Goal: Transaction & Acquisition: Purchase product/service

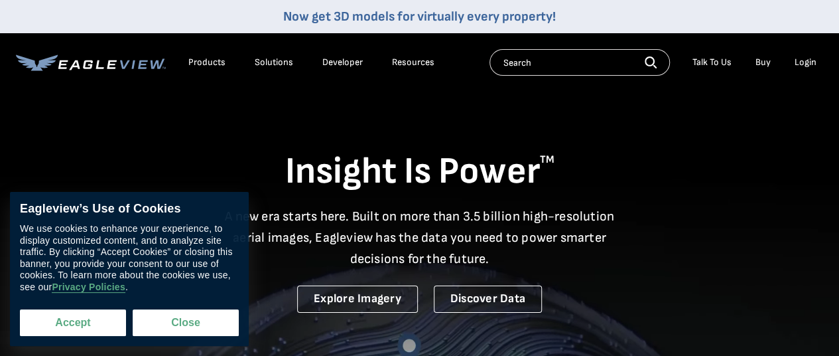
click at [113, 325] on button "Accept" at bounding box center [73, 322] width 106 height 27
checkbox input "true"
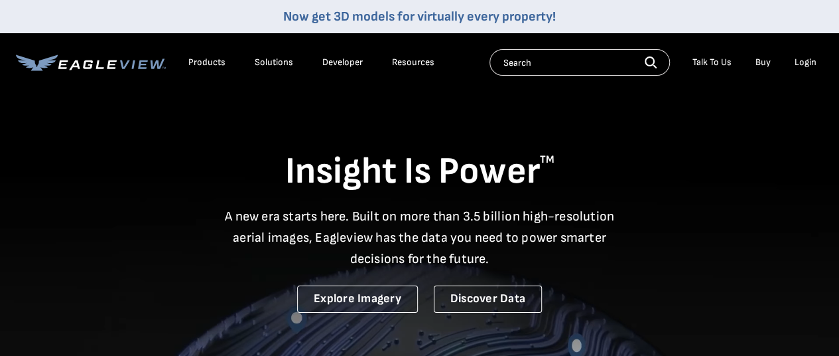
click at [809, 58] on div "Login" at bounding box center [806, 62] width 22 height 12
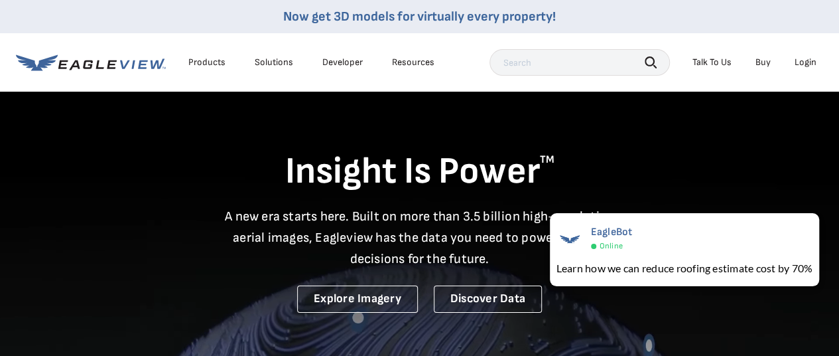
click at [803, 62] on div "Login" at bounding box center [806, 62] width 22 height 12
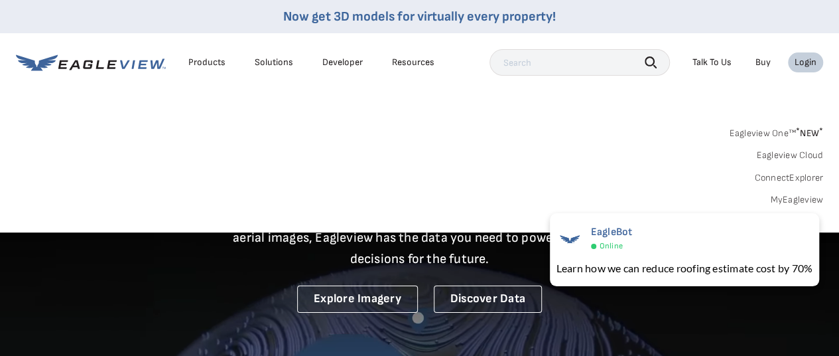
click at [803, 197] on link "MyEagleview" at bounding box center [796, 200] width 53 height 12
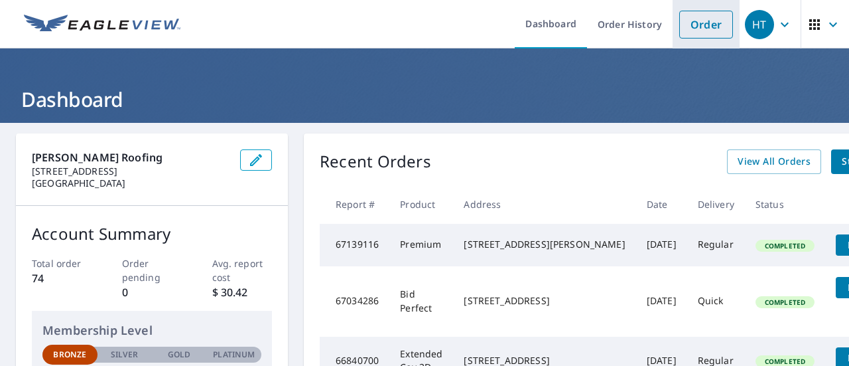
click at [701, 30] on link "Order" at bounding box center [707, 25] width 54 height 28
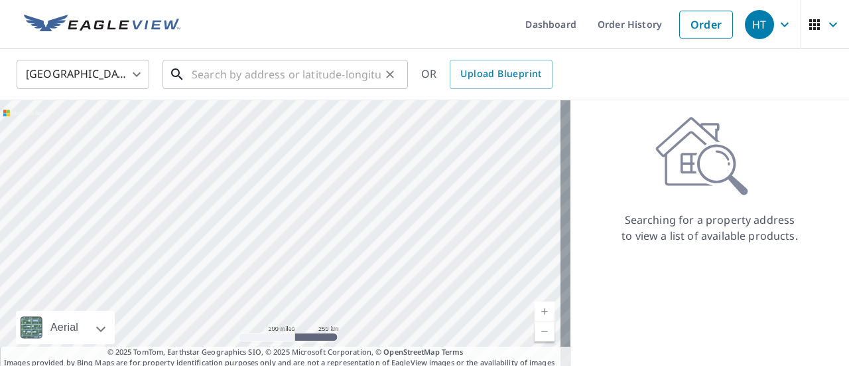
click at [365, 74] on input "text" at bounding box center [286, 74] width 189 height 37
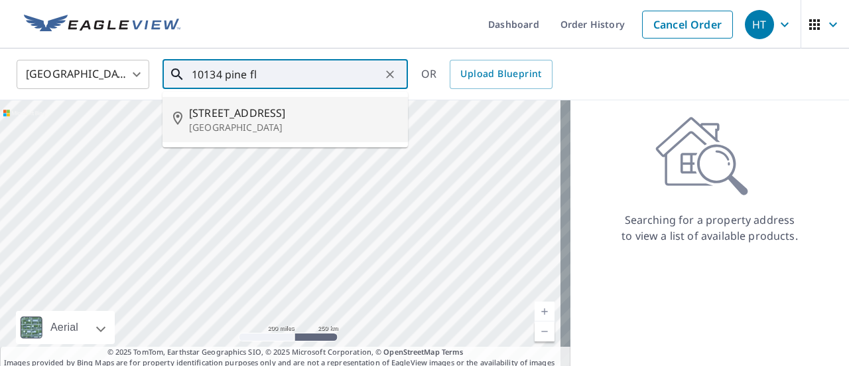
click at [276, 121] on p "[GEOGRAPHIC_DATA]" at bounding box center [293, 127] width 208 height 13
type input "[STREET_ADDRESS][PERSON_NAME]"
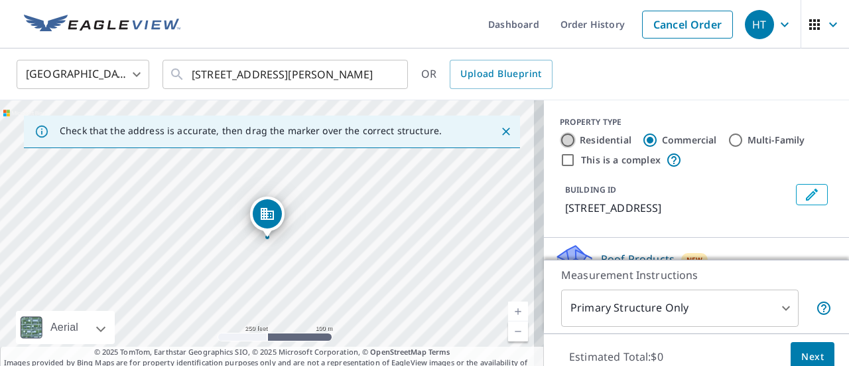
click at [560, 139] on input "Residential" at bounding box center [568, 140] width 16 height 16
radio input "true"
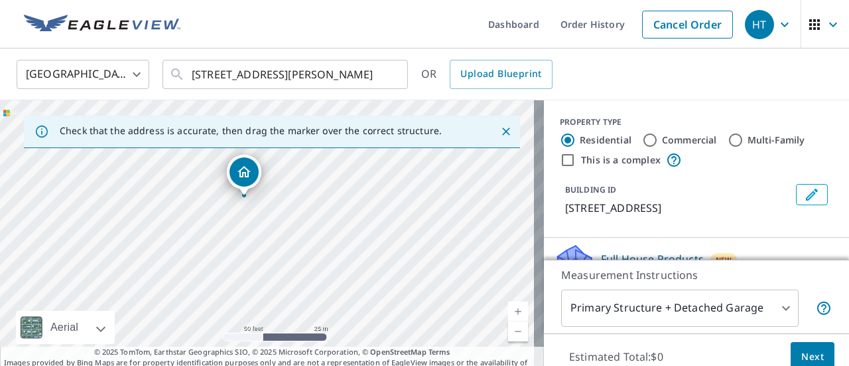
drag, startPoint x: 250, startPoint y: 224, endPoint x: 256, endPoint y: 306, distance: 81.9
click at [256, 306] on div "[STREET_ADDRESS][PERSON_NAME]" at bounding box center [272, 239] width 544 height 279
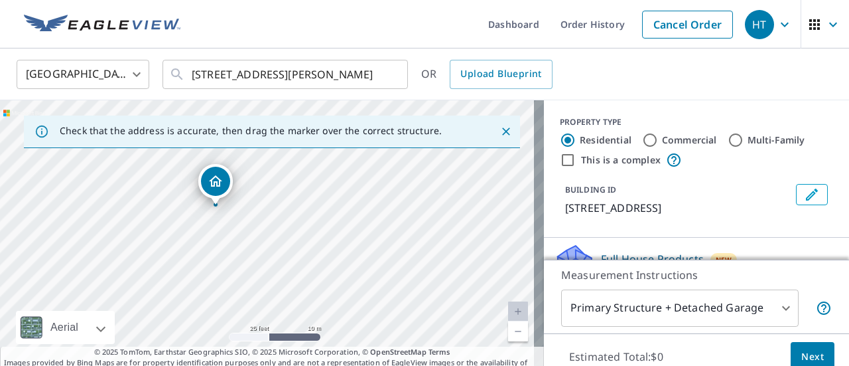
drag, startPoint x: 190, startPoint y: 215, endPoint x: 200, endPoint y: 261, distance: 47.5
click at [200, 261] on div "[STREET_ADDRESS][PERSON_NAME]" at bounding box center [272, 239] width 544 height 279
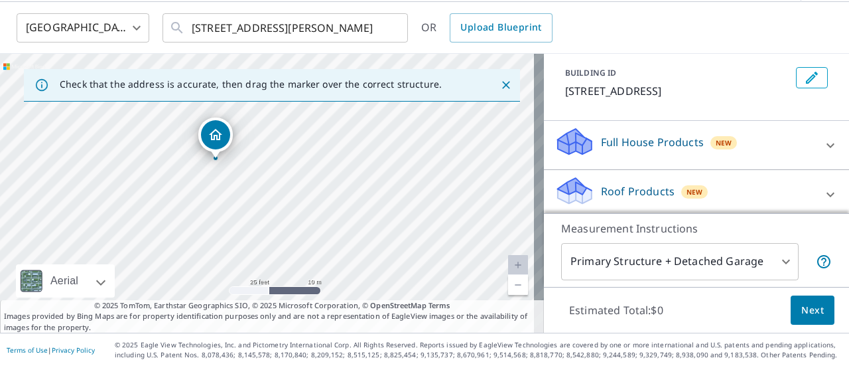
scroll to position [40, 0]
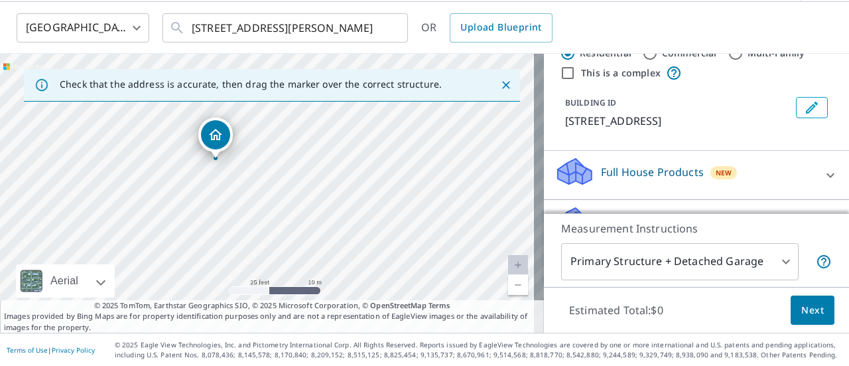
click at [636, 173] on p "Full House Products" at bounding box center [652, 172] width 103 height 16
click at [650, 167] on p "Full House Products" at bounding box center [652, 172] width 103 height 16
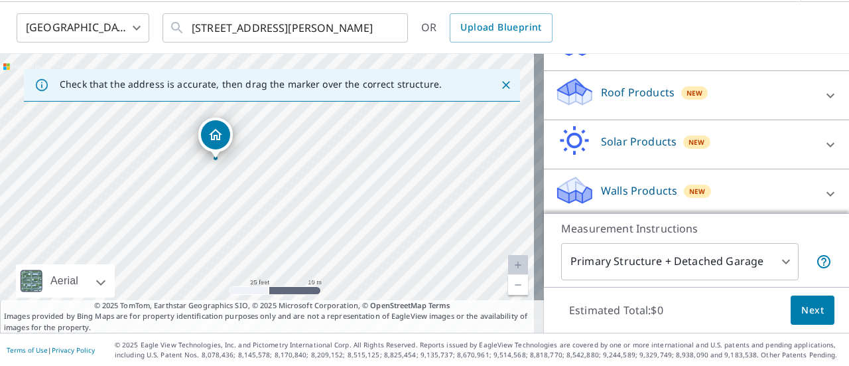
scroll to position [173, 0]
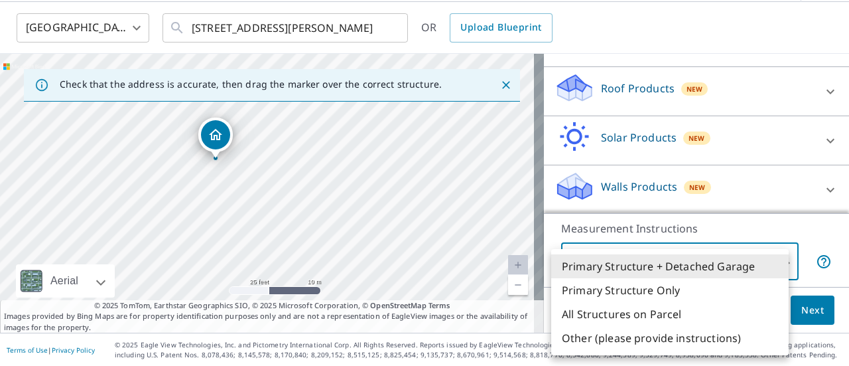
click at [672, 263] on body "HT HT Dashboard Order History Cancel Order HT [GEOGRAPHIC_DATA] [GEOGRAPHIC_DAT…" at bounding box center [424, 183] width 849 height 366
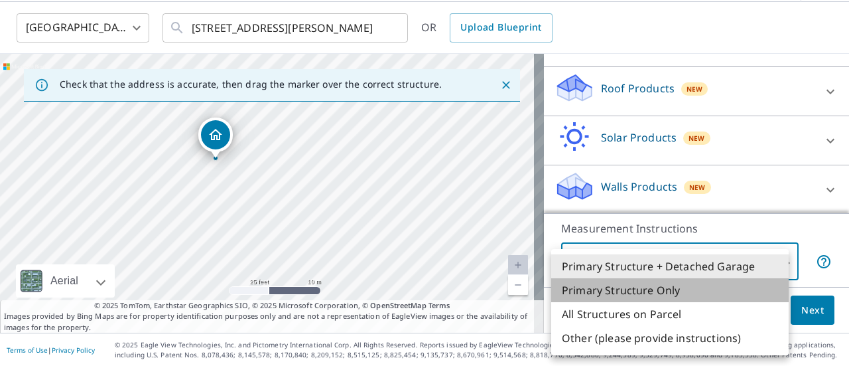
click at [663, 286] on li "Primary Structure Only" at bounding box center [670, 290] width 238 height 24
type input "2"
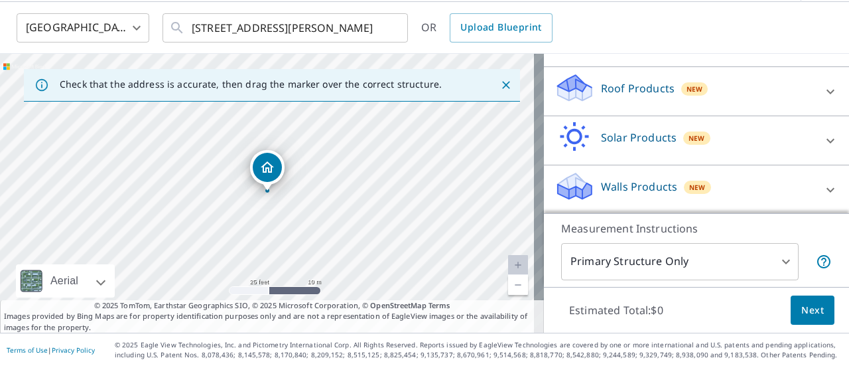
click at [618, 93] on p "Roof Products" at bounding box center [638, 88] width 74 height 16
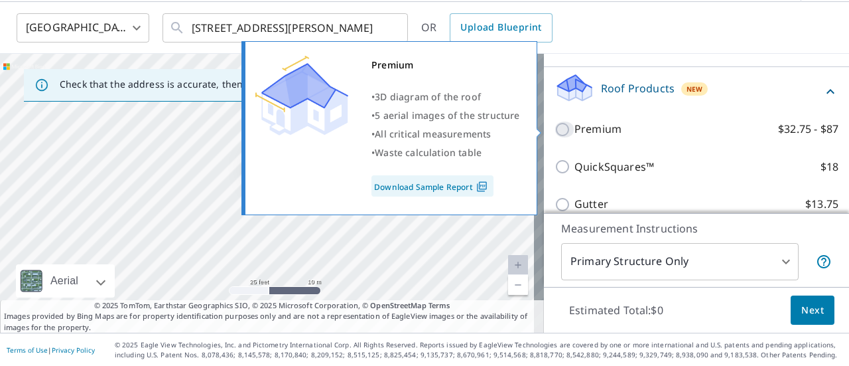
click at [555, 127] on input "Premium $32.75 - $87" at bounding box center [565, 129] width 20 height 16
checkbox input "true"
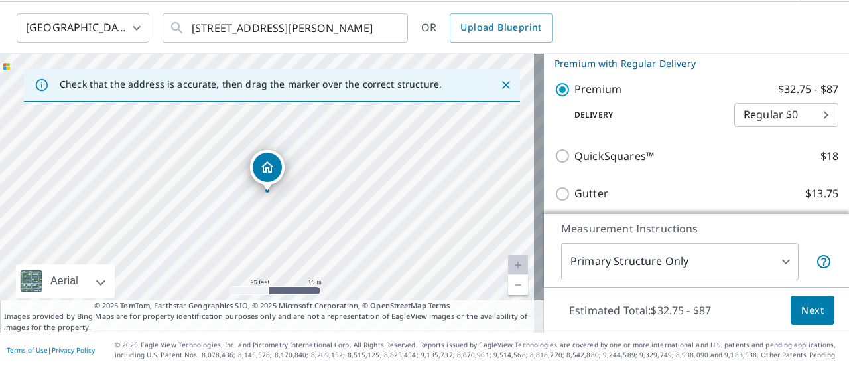
scroll to position [240, 0]
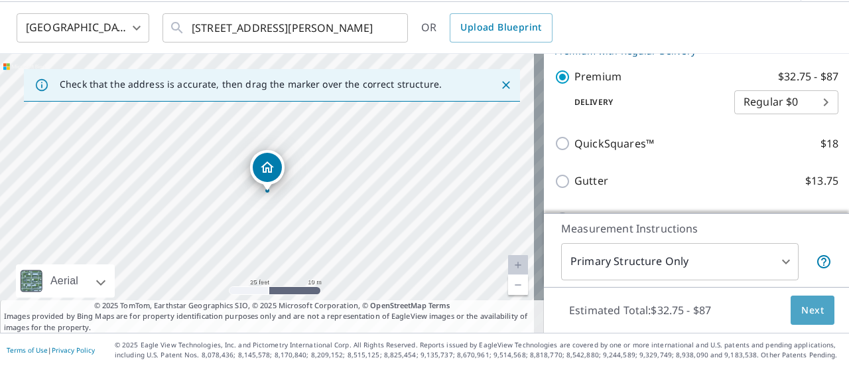
click at [791, 307] on button "Next" at bounding box center [813, 310] width 44 height 30
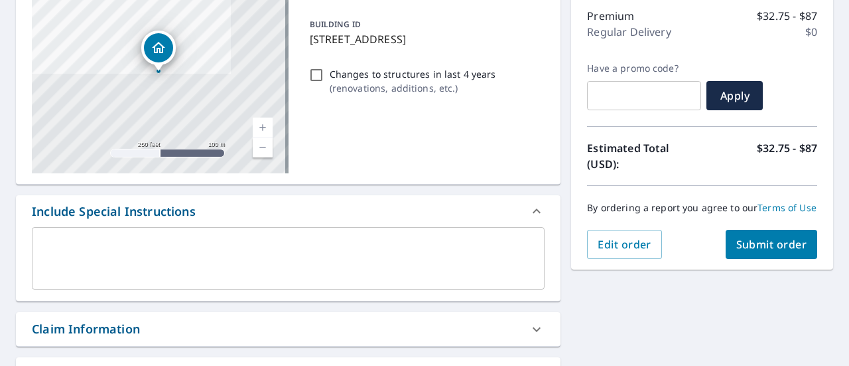
scroll to position [179, 0]
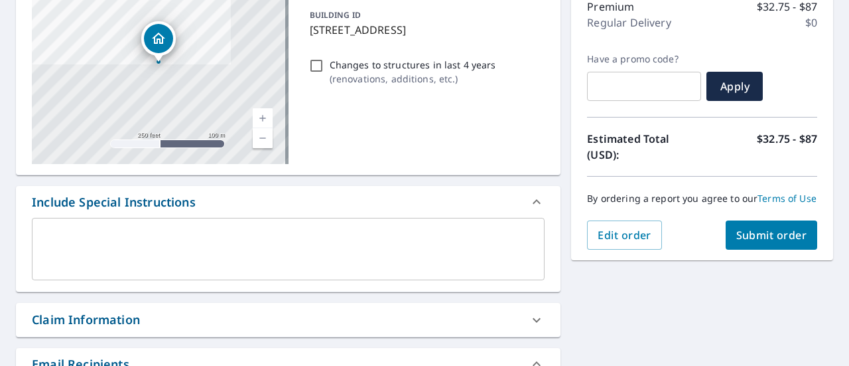
click at [769, 241] on span "Submit order" at bounding box center [772, 235] width 71 height 15
